Goal: Information Seeking & Learning: Learn about a topic

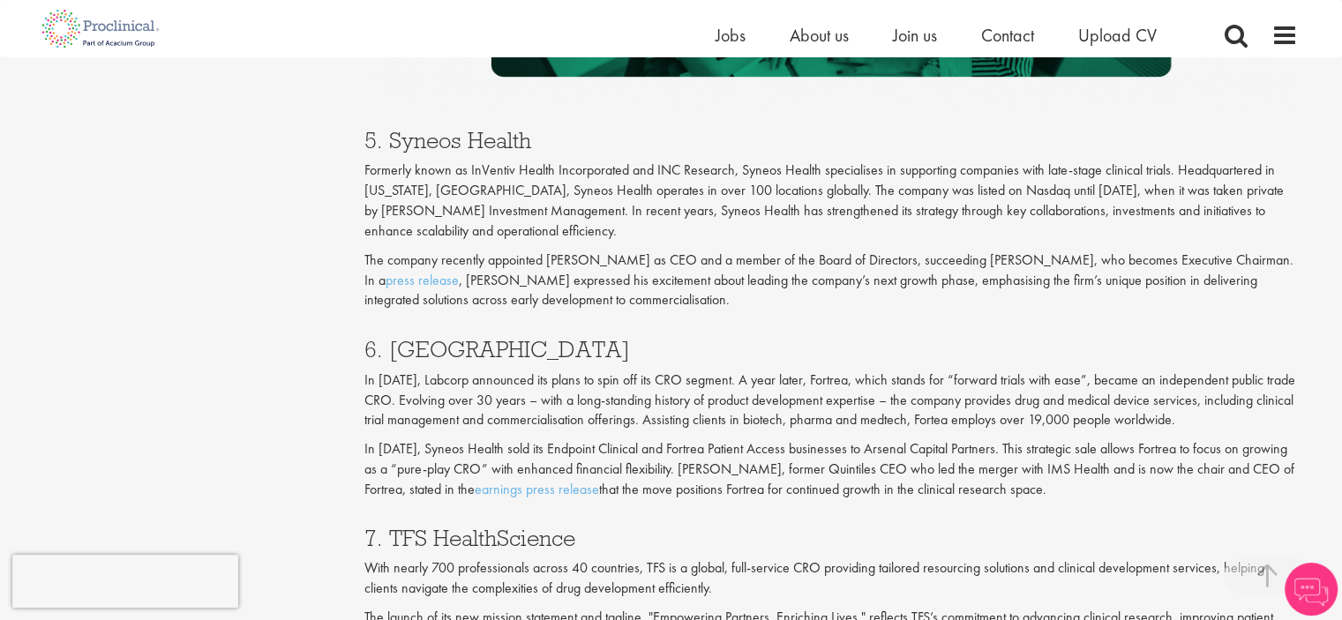
scroll to position [3441, 0]
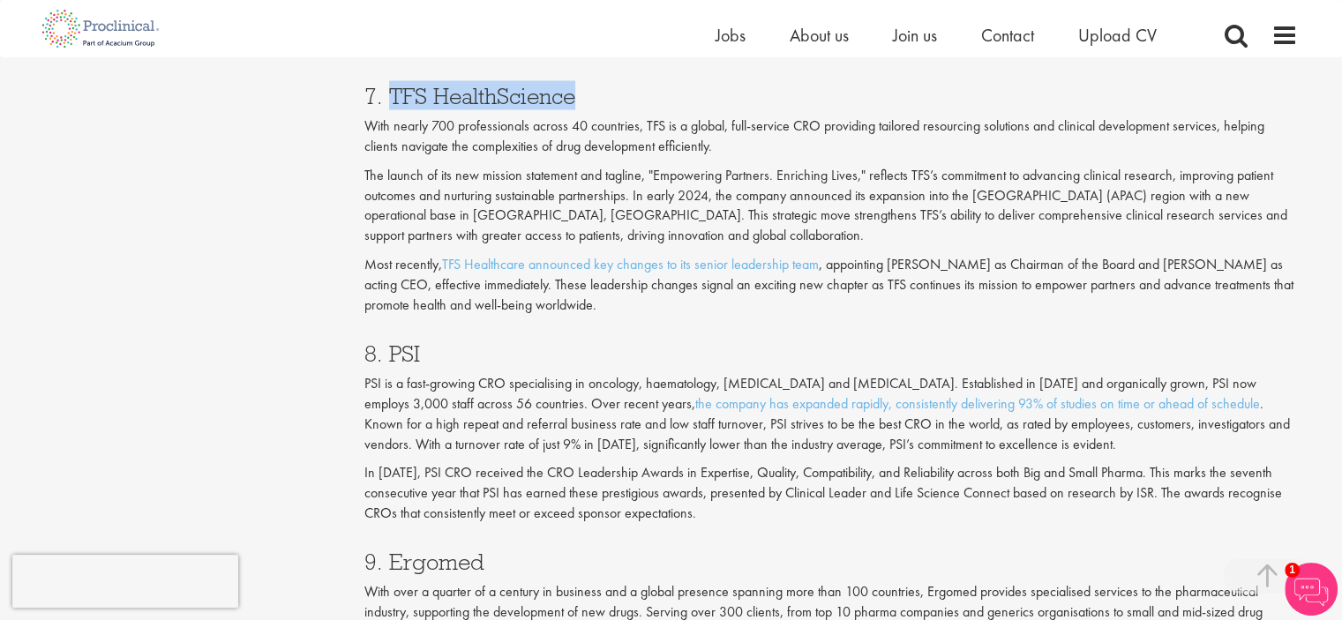
drag, startPoint x: 390, startPoint y: 91, endPoint x: 573, endPoint y: 91, distance: 182.6
click at [573, 91] on h3 "7. TFS HealthScience" at bounding box center [830, 96] width 933 height 23
copy h3 "TFS HealthScience"
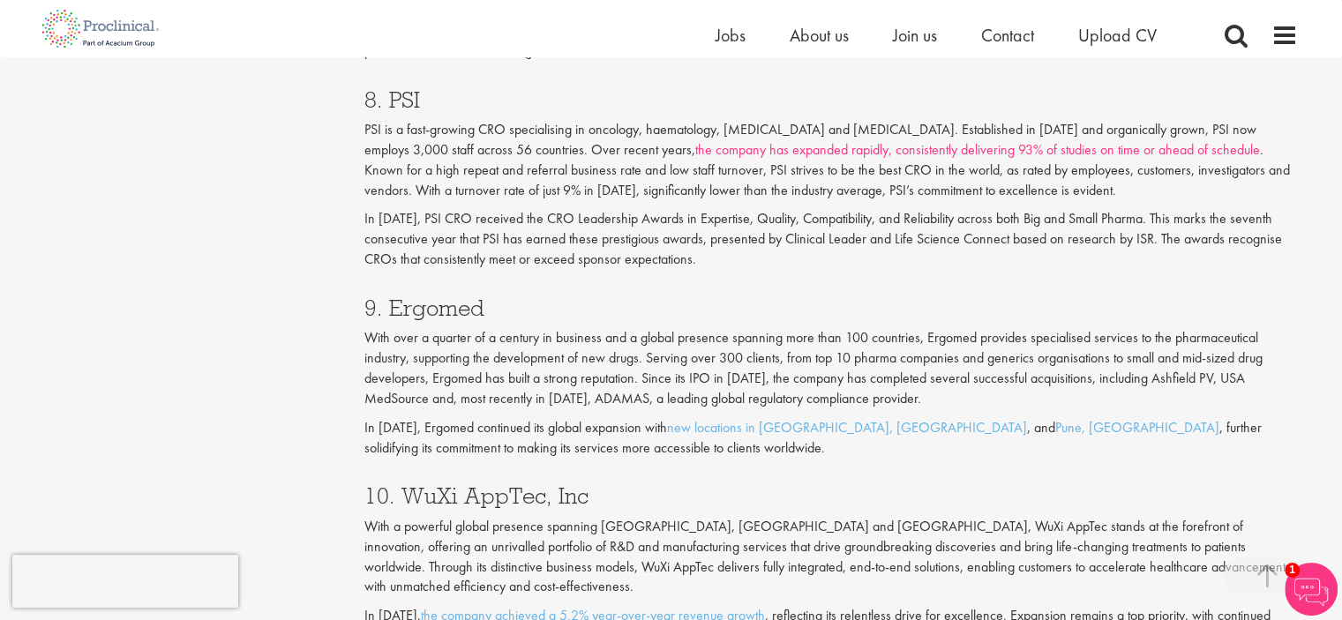
scroll to position [3882, 0]
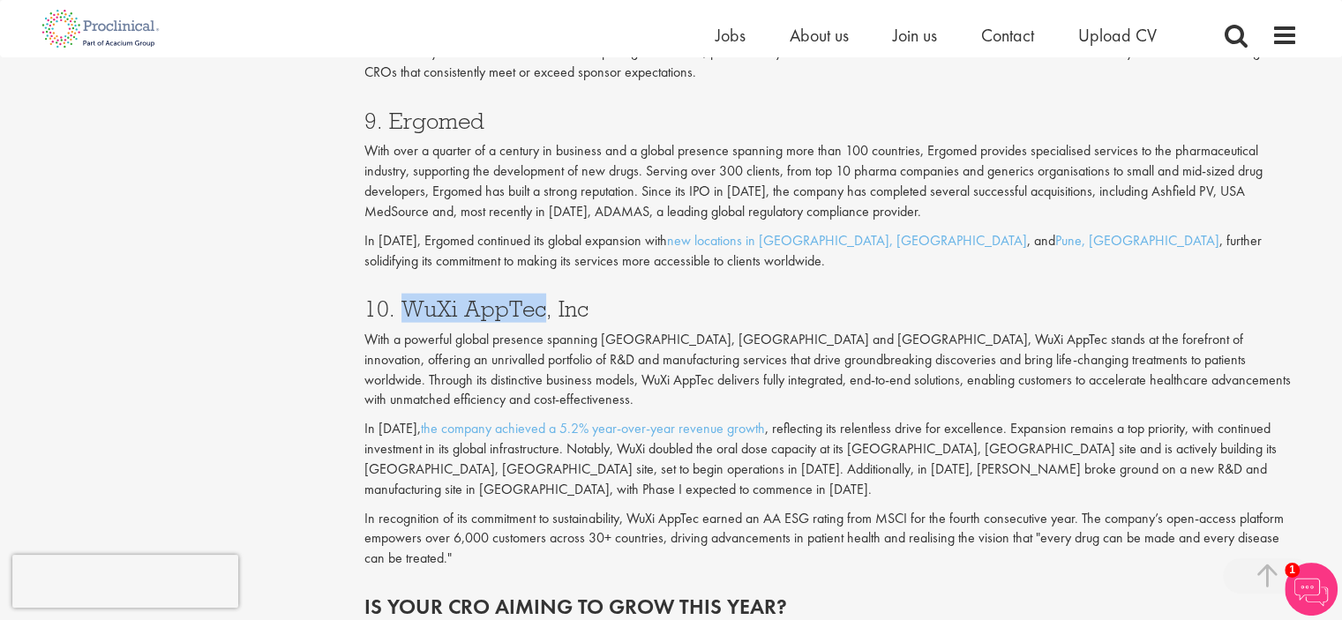
drag, startPoint x: 402, startPoint y: 304, endPoint x: 541, endPoint y: 304, distance: 138.5
click at [541, 304] on h3 "10. WuXi AppTec, Inc" at bounding box center [830, 308] width 933 height 23
copy h3 "WuXi AppTec"
click at [603, 320] on h3 "10. WuXi AppTec, Inc" at bounding box center [830, 308] width 933 height 23
drag, startPoint x: 585, startPoint y: 324, endPoint x: 431, endPoint y: 317, distance: 154.6
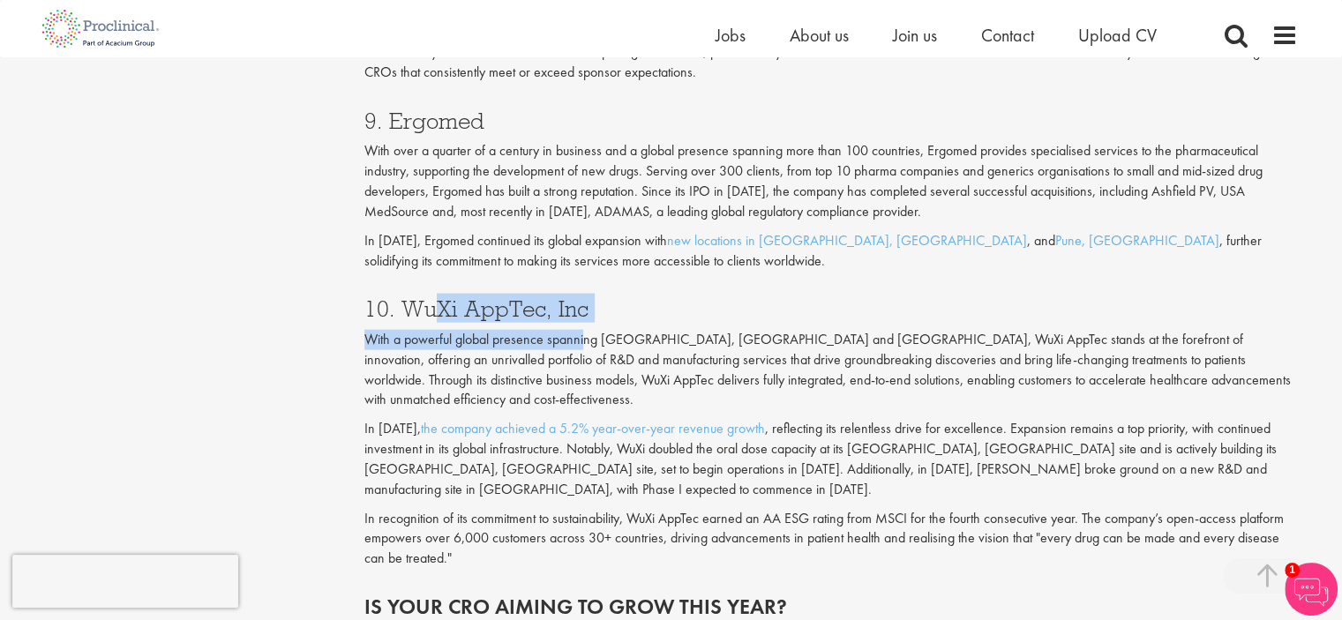
click at [431, 317] on div "10. WuXi AppTec, Inc With a powerful global presence spanning [GEOGRAPHIC_DATA]…" at bounding box center [831, 429] width 960 height 298
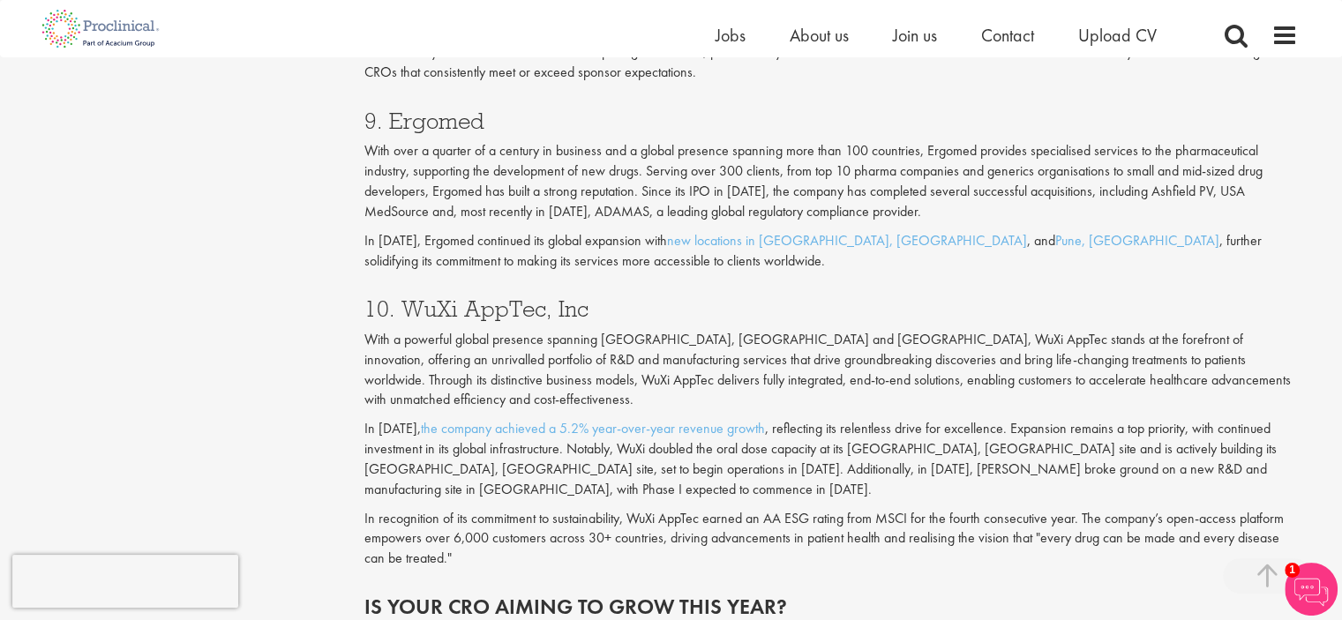
click at [402, 313] on h3 "10. WuXi AppTec, Inc" at bounding box center [830, 308] width 933 height 23
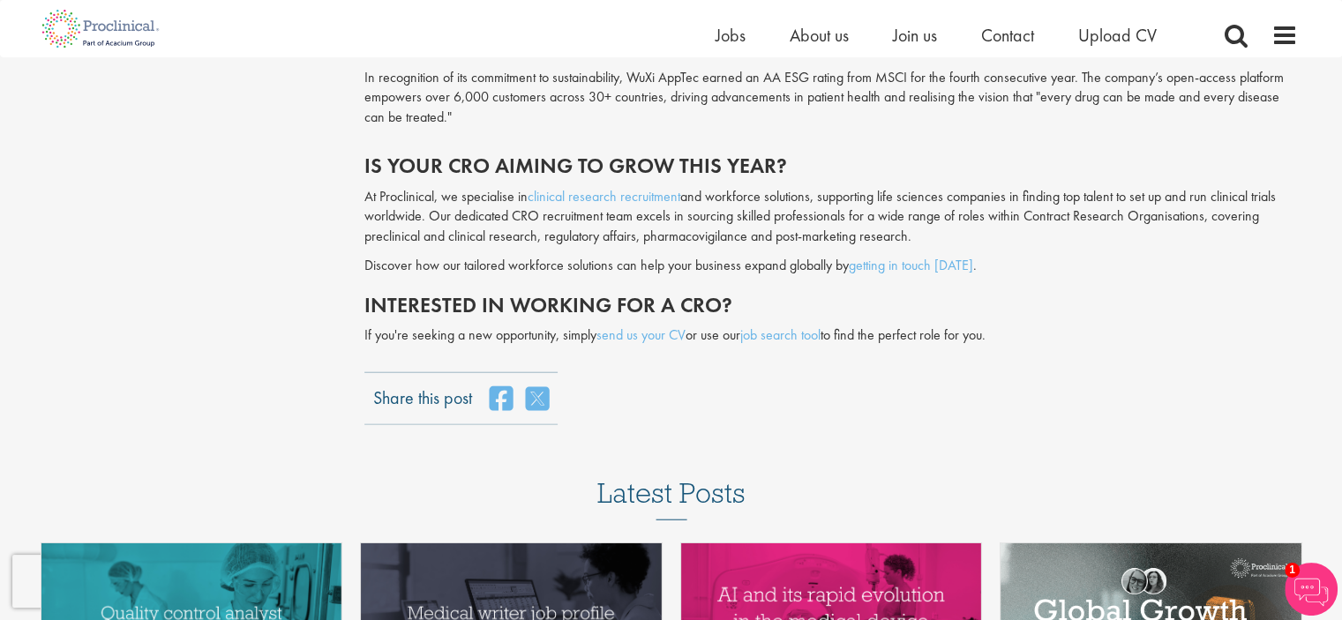
scroll to position [3794, 0]
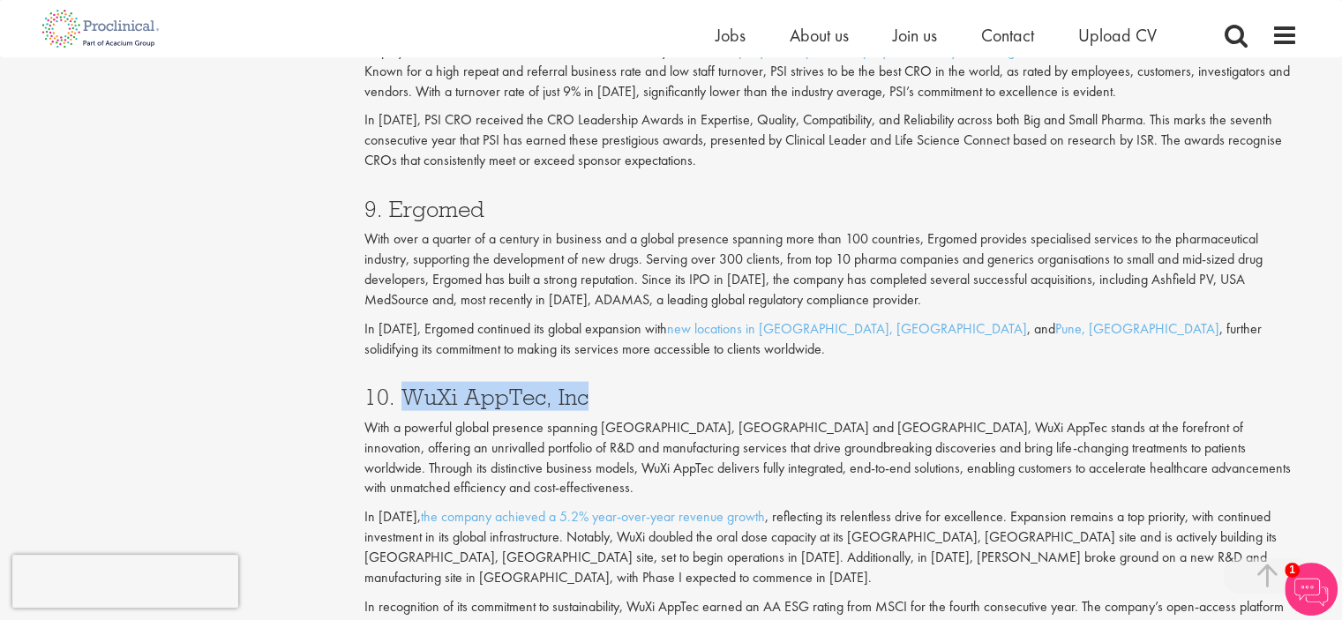
drag, startPoint x: 405, startPoint y: 392, endPoint x: 645, endPoint y: 395, distance: 240.0
click at [645, 395] on h3 "10. WuXi AppTec, Inc" at bounding box center [830, 397] width 933 height 23
copy h3 "WuXi AppTec, Inc"
click at [722, 408] on h3 "10. WuXi AppTec, Inc" at bounding box center [830, 397] width 933 height 23
